Goal: Navigation & Orientation: Find specific page/section

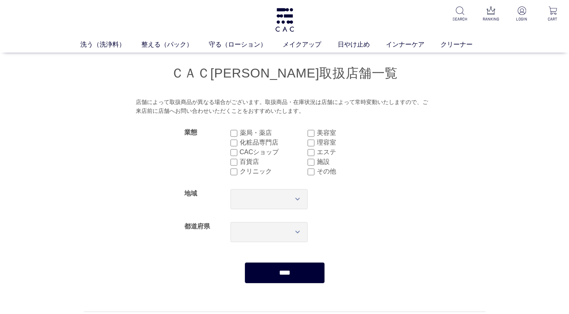
click at [286, 21] on img at bounding box center [284, 20] width 21 height 24
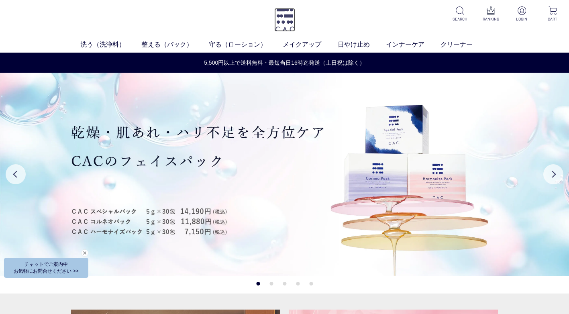
click at [278, 22] on img at bounding box center [284, 20] width 21 height 24
